Goal: Navigation & Orientation: Find specific page/section

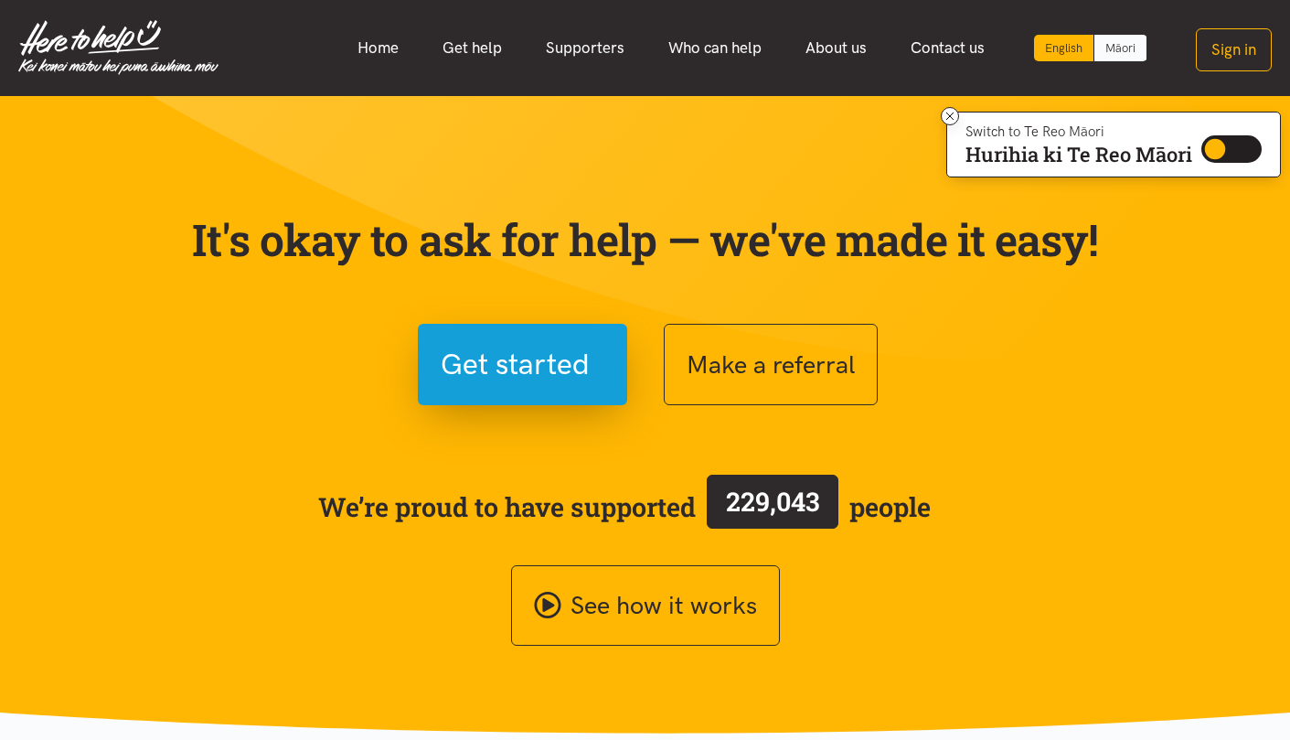
click at [1126, 48] on link "Māori" at bounding box center [1120, 48] width 52 height 27
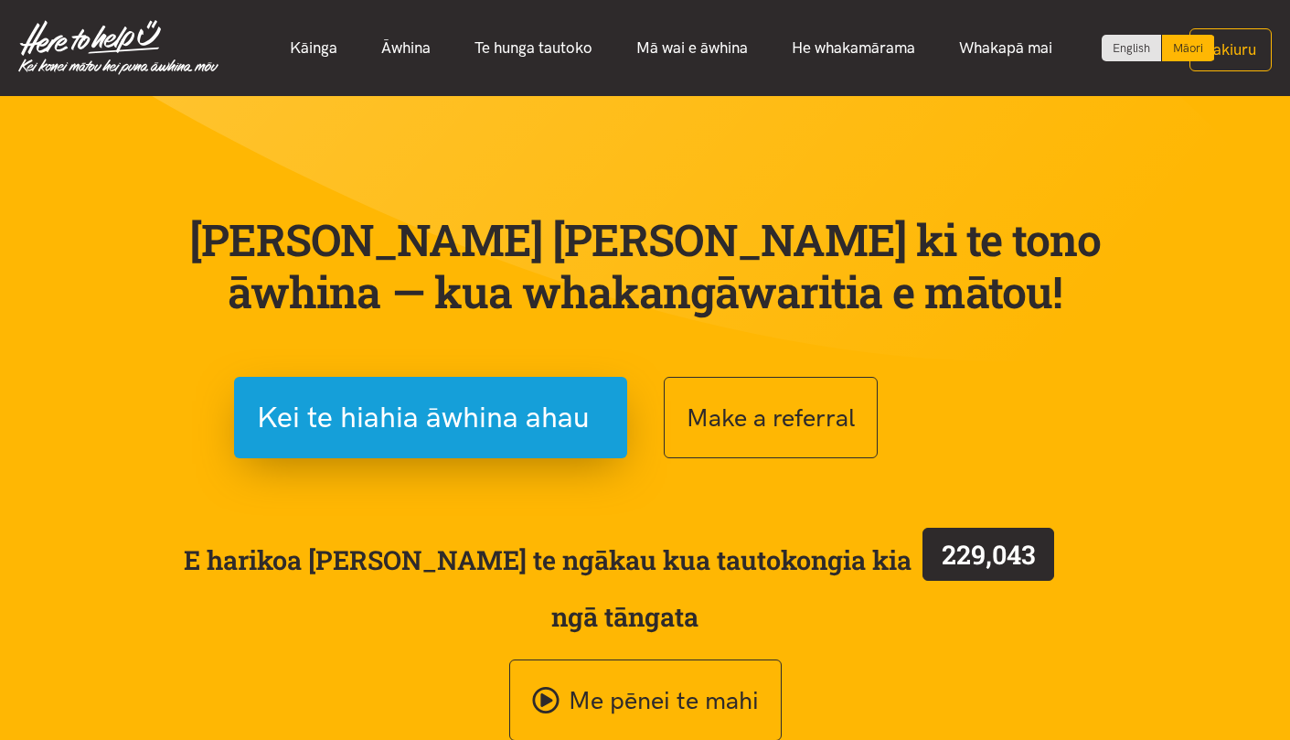
click at [304, 551] on span "E harikoa ana te ngākau kua tautokongia kia 229,043 ngā tāngata" at bounding box center [624, 580] width 955 height 113
click at [493, 228] on p "Kei te pai ki te tono āwhina — kua whakangāwaritia e mātou!" at bounding box center [645, 265] width 914 height 105
click at [1135, 48] on link "English" at bounding box center [1131, 48] width 59 height 27
